Goal: Information Seeking & Learning: Learn about a topic

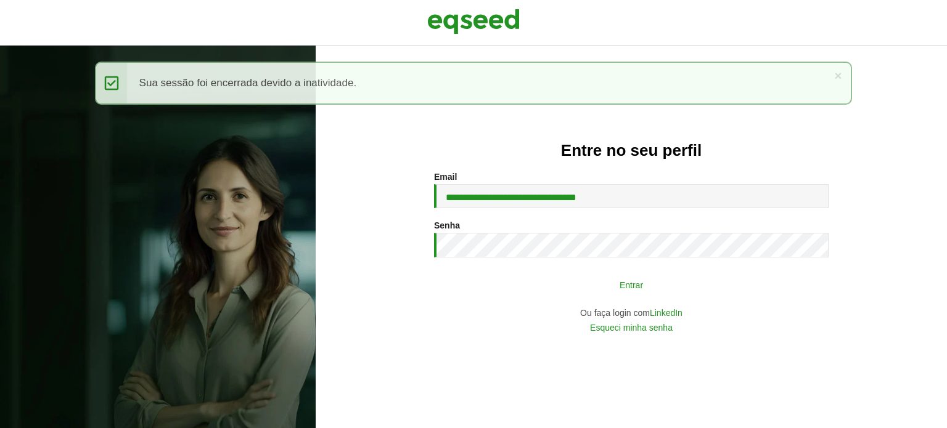
click at [558, 285] on button "Entrar" at bounding box center [631, 284] width 321 height 23
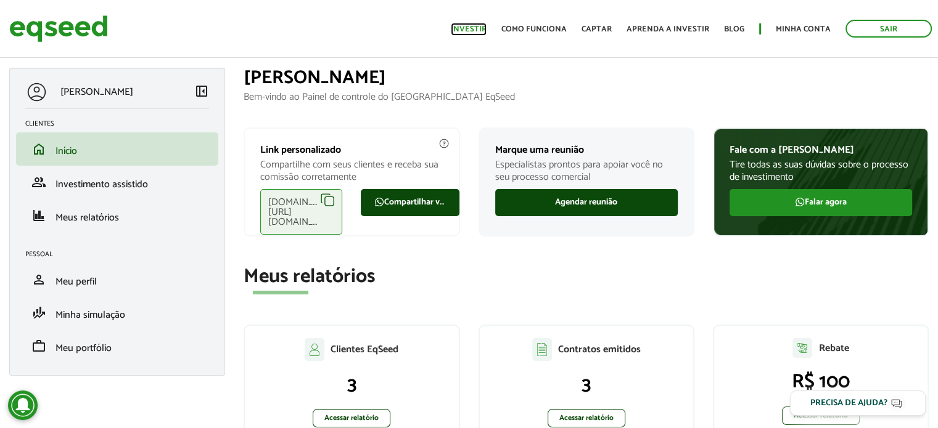
click at [466, 33] on link "Investir" at bounding box center [469, 29] width 36 height 8
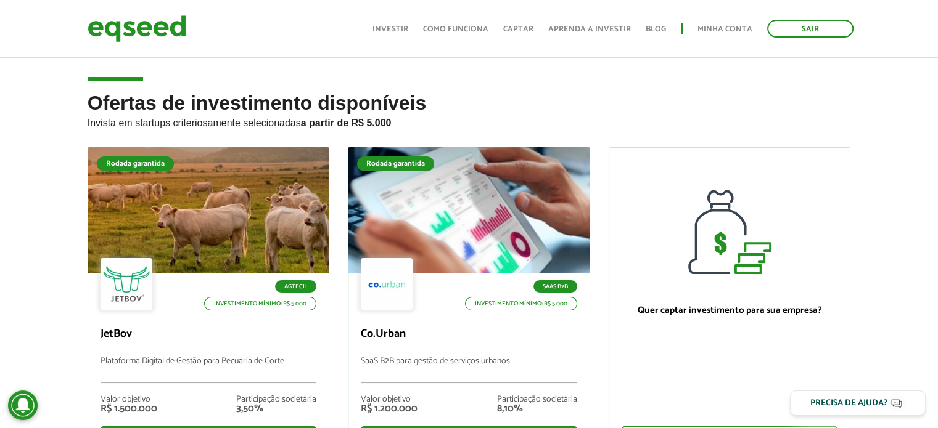
scroll to position [62, 0]
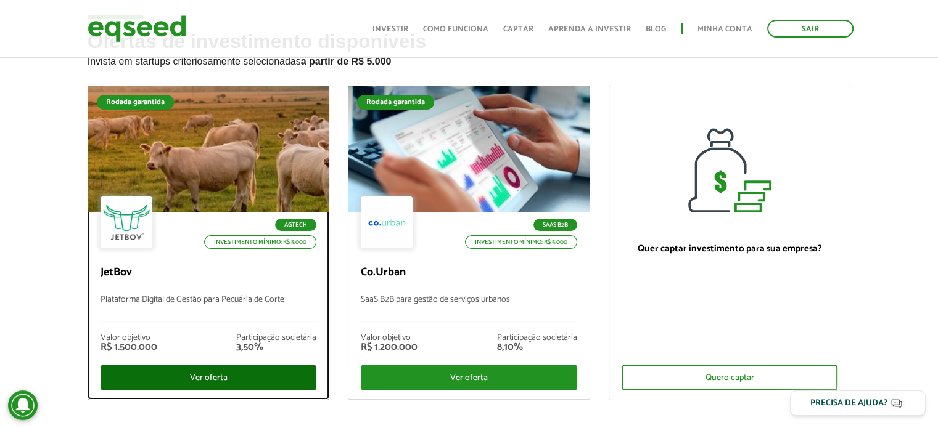
click at [232, 373] on div "Ver oferta" at bounding box center [208, 378] width 216 height 26
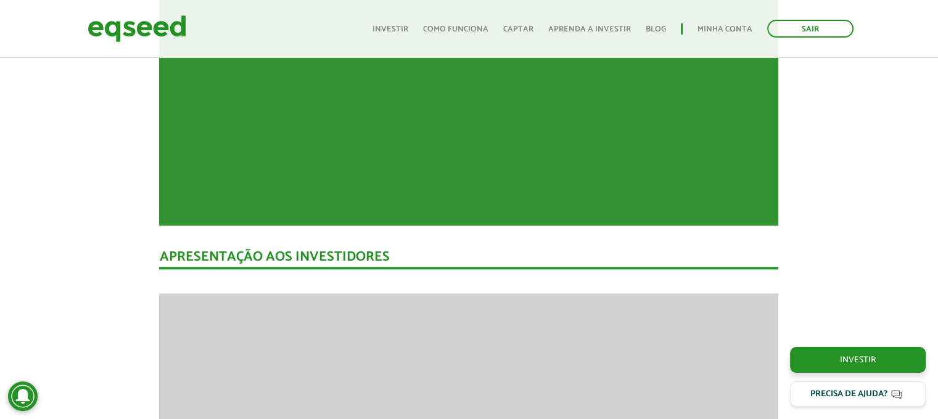
drag, startPoint x: 257, startPoint y: 268, endPoint x: 14, endPoint y: 224, distance: 246.7
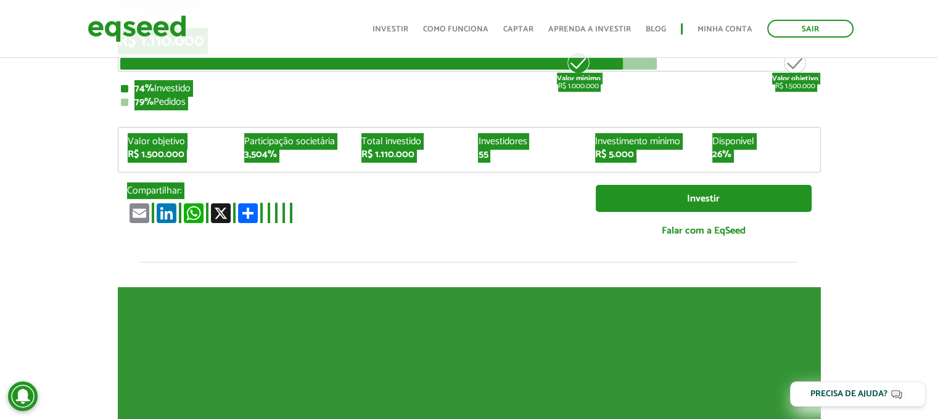
scroll to position [6, 0]
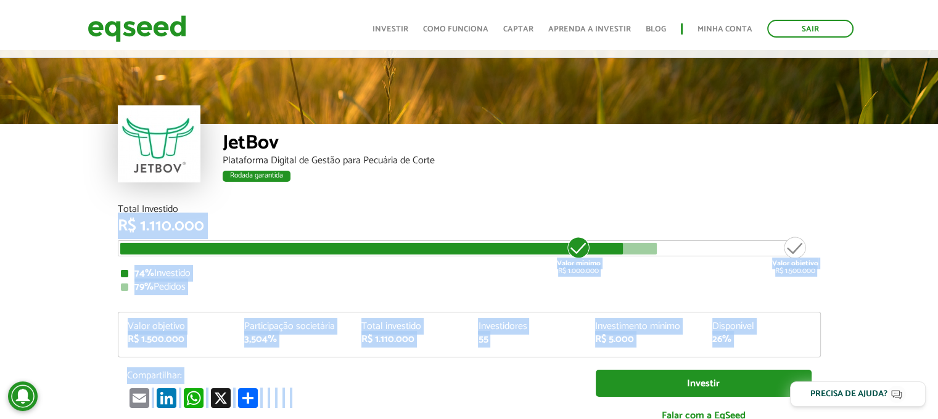
drag, startPoint x: 253, startPoint y: 267, endPoint x: 752, endPoint y: 336, distance: 503.5
click at [752, 336] on div "Total Investido R$ 1.110.000 Valor mínimo R$ 1.000.000 Valor objetivo R$ 1.500.…" at bounding box center [469, 326] width 721 height 243
click at [752, 336] on div "26%" at bounding box center [761, 340] width 99 height 10
drag, startPoint x: 767, startPoint y: 336, endPoint x: 96, endPoint y: 199, distance: 684.6
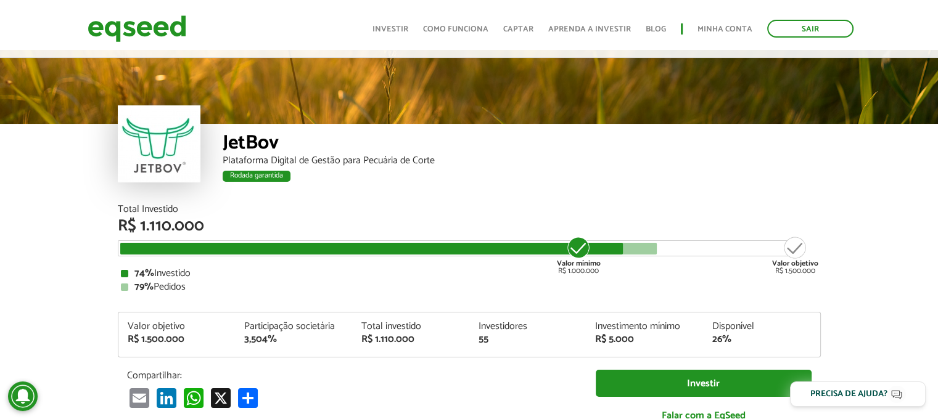
click at [96, 199] on div "JetBov Plataforma Digital de Gestão para Pecuária de Corte Rodada garantida Rod…" at bounding box center [469, 127] width 938 height 155
drag, startPoint x: 233, startPoint y: 176, endPoint x: 305, endPoint y: 180, distance: 71.6
click at [305, 180] on div "Rodada garantida" at bounding box center [522, 178] width 598 height 16
click at [391, 27] on link "Investir" at bounding box center [390, 29] width 36 height 8
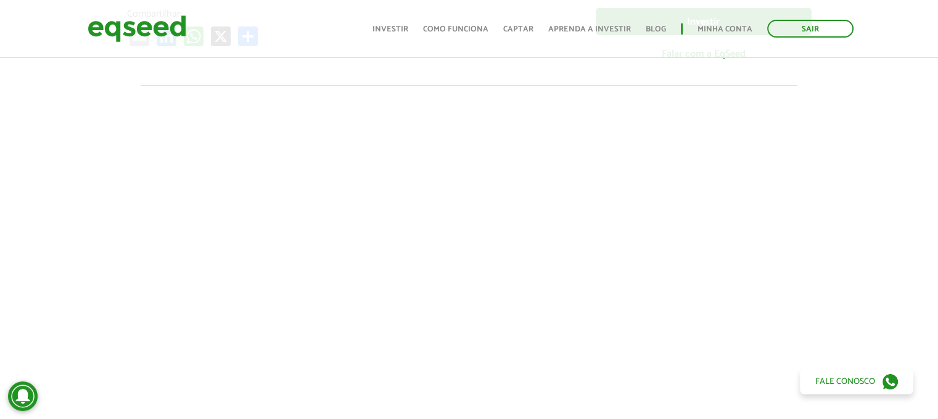
scroll to position [370, 0]
